Goal: Consume media (video, audio): Consume media (video, audio)

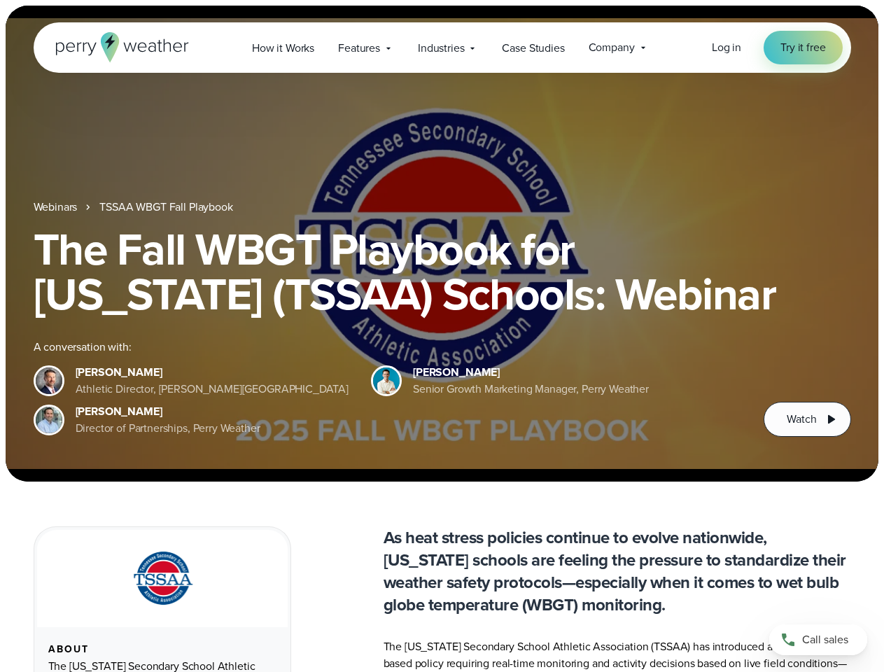
click at [442, 336] on div "The Fall WBGT Playbook for [US_STATE] (TSSAA) Schools: Webinar A conversation w…" at bounding box center [443, 332] width 818 height 210
click at [442, 48] on span "Industries" at bounding box center [441, 48] width 46 height 17
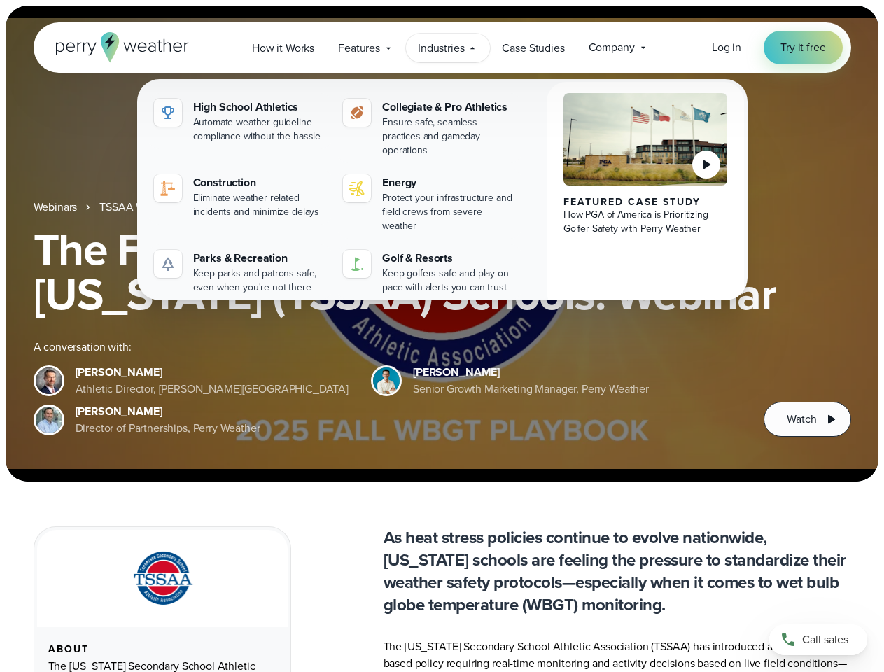
click at [442, 244] on h1 "The Fall WBGT Playbook for [US_STATE] (TSSAA) Schools: Webinar" at bounding box center [443, 272] width 818 height 90
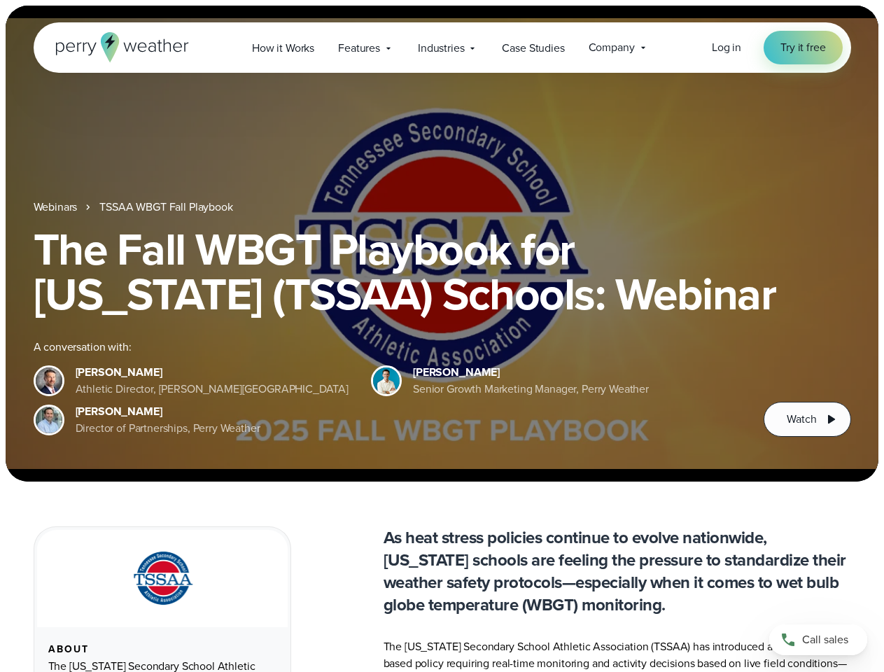
click at [167, 207] on link "TSSAA WBGT Fall Playbook" at bounding box center [165, 207] width 133 height 17
click at [807, 419] on span "Watch" at bounding box center [801, 419] width 29 height 17
